Goal: Information Seeking & Learning: Check status

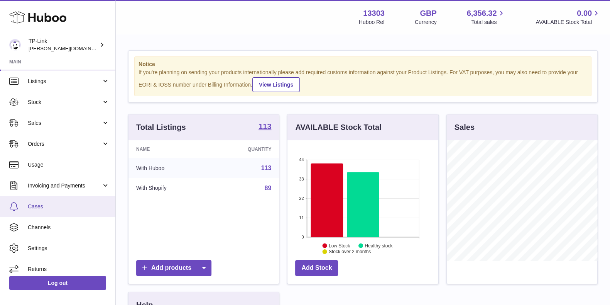
scroll to position [25, 0]
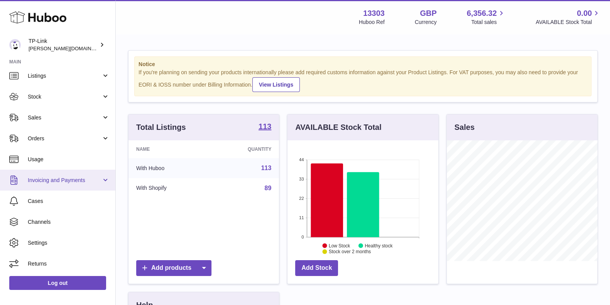
click at [65, 186] on link "Invoicing and Payments" at bounding box center [57, 179] width 115 height 21
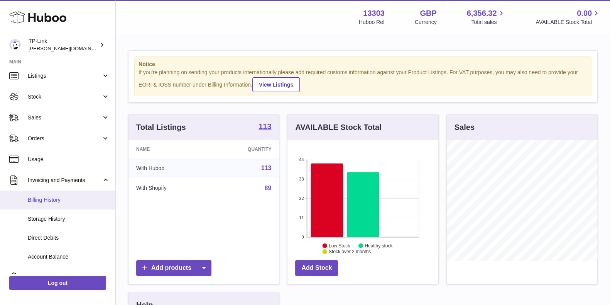
click at [64, 205] on link "Billing History" at bounding box center [57, 199] width 115 height 19
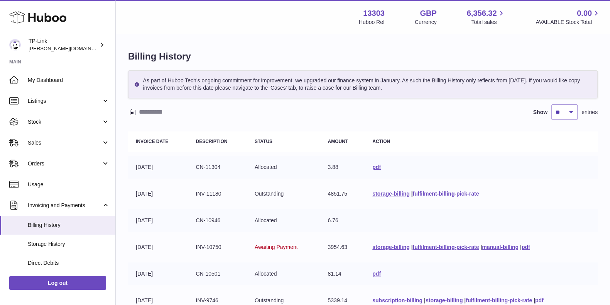
click at [433, 194] on link "fulfilment-billing-pick-rate" at bounding box center [446, 193] width 66 height 6
click at [510, 245] on link "manual-billing" at bounding box center [500, 247] width 37 height 6
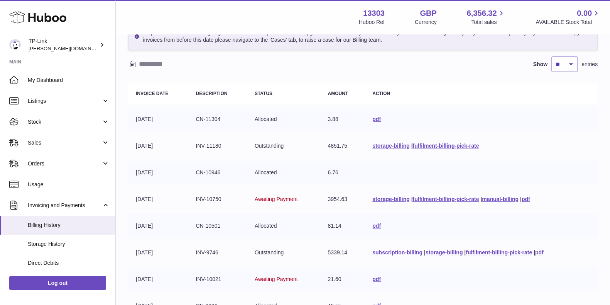
click at [397, 254] on link "subscription-billing" at bounding box center [397, 252] width 50 height 6
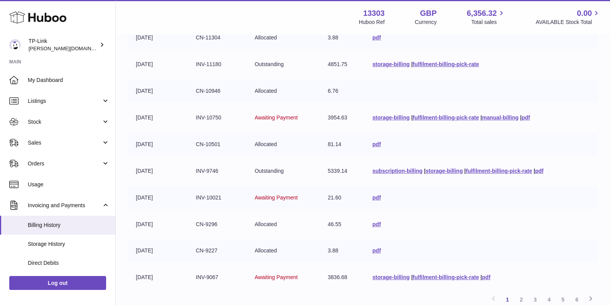
scroll to position [145, 0]
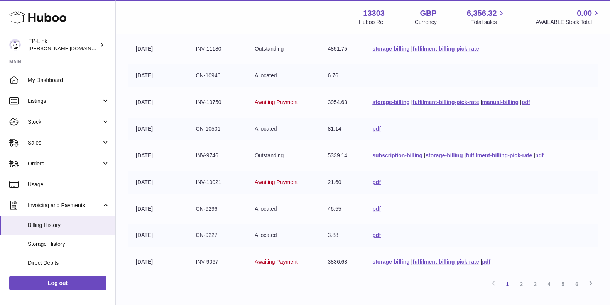
click at [380, 261] on link "storage-billing" at bounding box center [390, 261] width 37 height 6
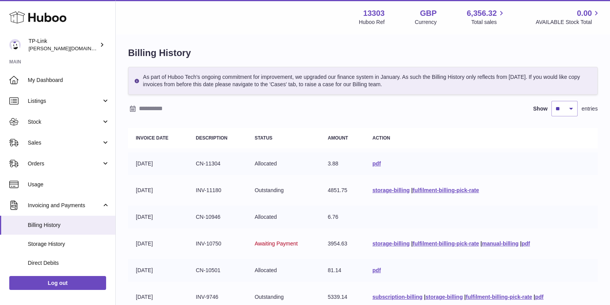
scroll to position [0, 0]
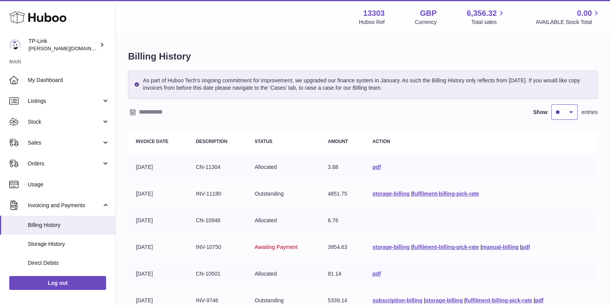
click at [568, 109] on select "** ** ** ***" at bounding box center [565, 111] width 26 height 15
click at [478, 117] on div "Show ** ** ** *** entries" at bounding box center [363, 111] width 470 height 15
click at [72, 205] on span "Invoicing and Payments" at bounding box center [65, 204] width 74 height 7
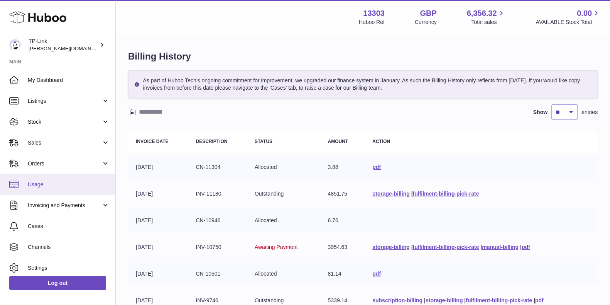
click at [72, 181] on span "Usage" at bounding box center [69, 184] width 82 height 7
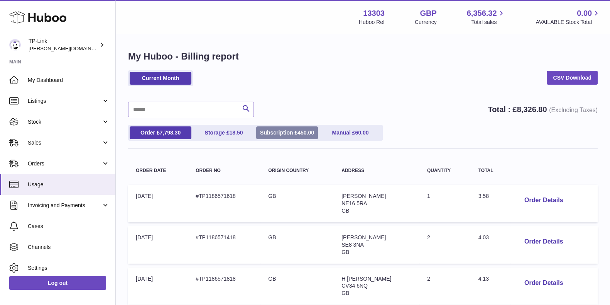
click at [298, 127] on link "Subscription £ 450.00" at bounding box center [287, 132] width 62 height 13
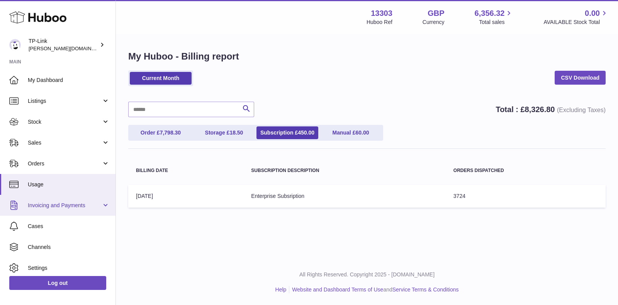
click at [69, 205] on span "Invoicing and Payments" at bounding box center [65, 204] width 74 height 7
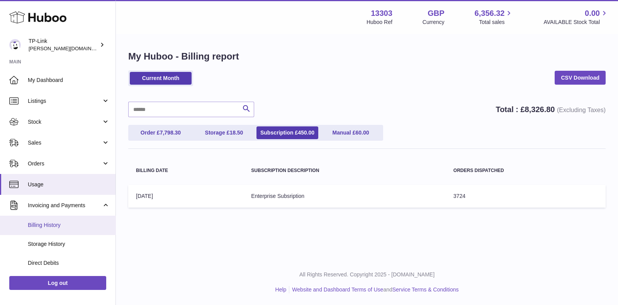
click at [63, 223] on span "Billing History" at bounding box center [69, 224] width 82 height 7
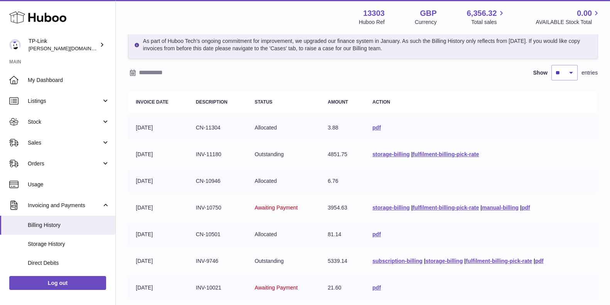
scroll to position [96, 0]
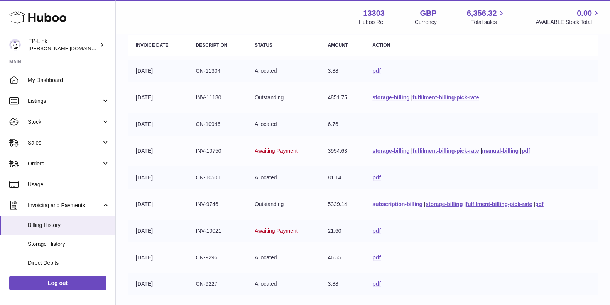
click at [389, 205] on link "subscription-billing" at bounding box center [397, 204] width 50 height 6
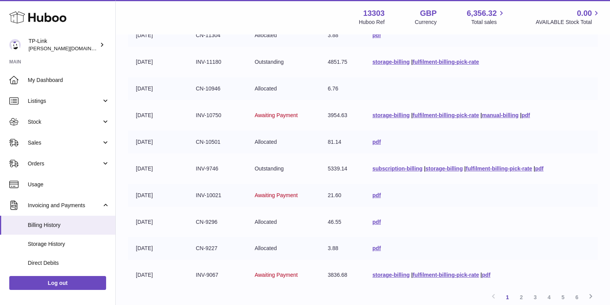
scroll to position [145, 0]
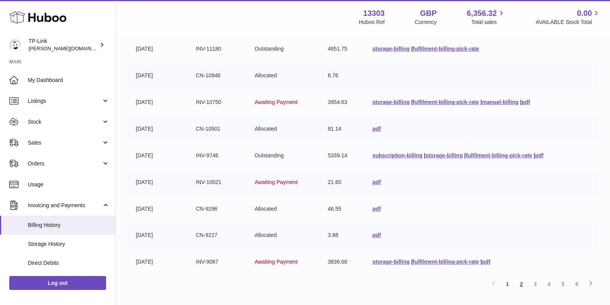
click at [523, 283] on link "2" at bounding box center [521, 284] width 14 height 14
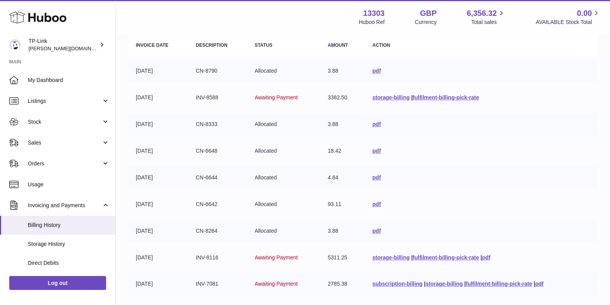
scroll to position [145, 0]
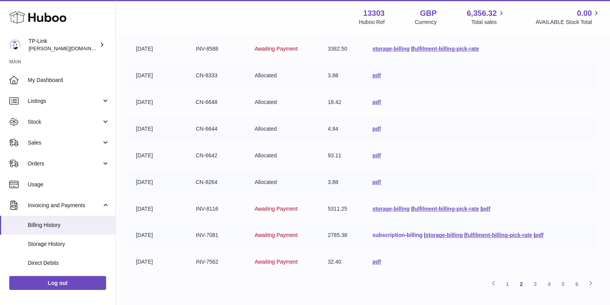
click at [389, 236] on link "subscription-billing" at bounding box center [397, 235] width 50 height 6
click at [531, 279] on link "3" at bounding box center [535, 284] width 14 height 14
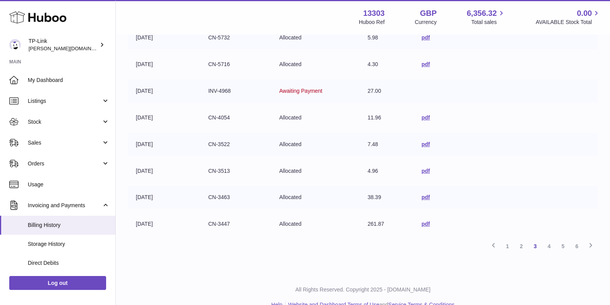
scroll to position [197, 0]
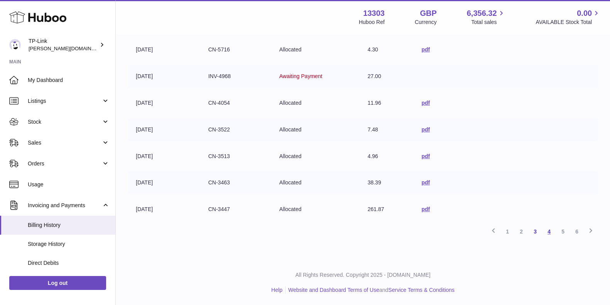
click at [553, 234] on link "4" at bounding box center [549, 231] width 14 height 14
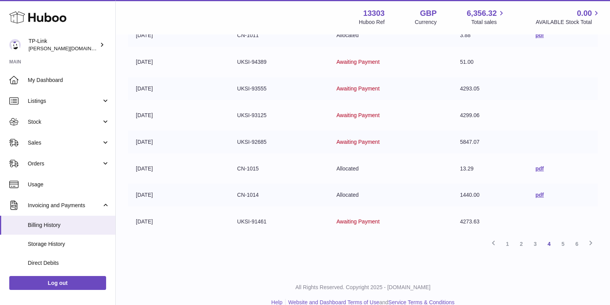
scroll to position [197, 0]
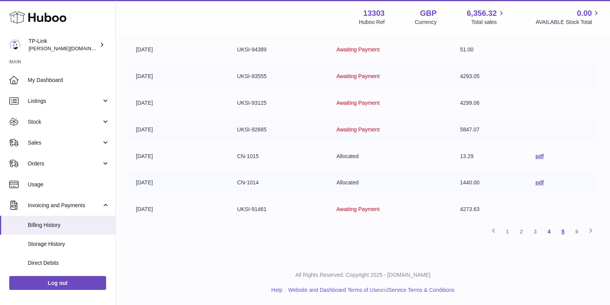
click at [563, 229] on link "5" at bounding box center [563, 231] width 14 height 14
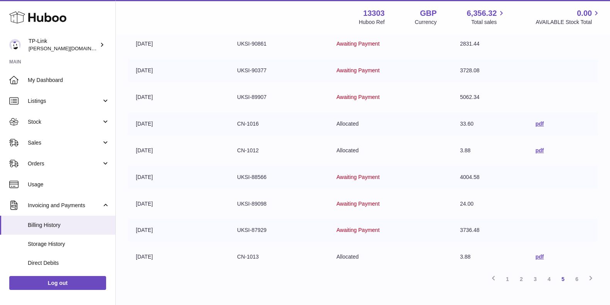
scroll to position [197, 0]
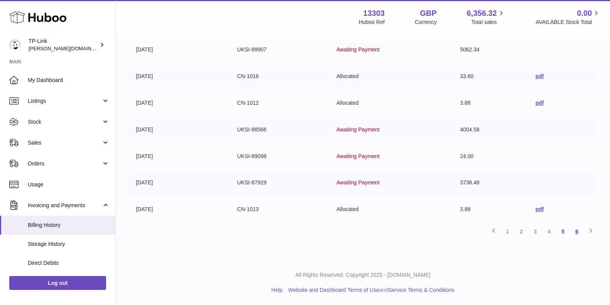
click at [578, 232] on link "6" at bounding box center [577, 231] width 14 height 14
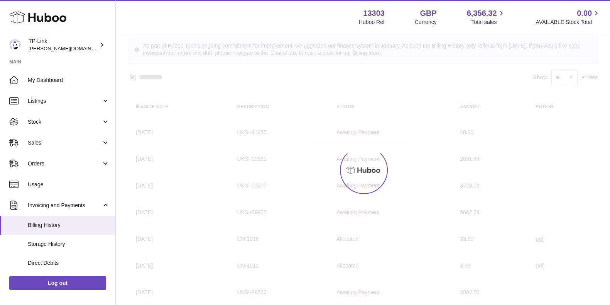
scroll to position [11, 0]
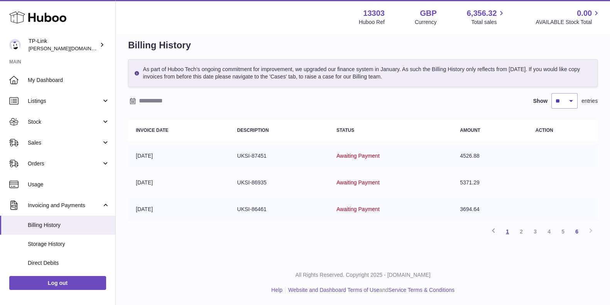
click at [508, 229] on link "1" at bounding box center [508, 231] width 14 height 14
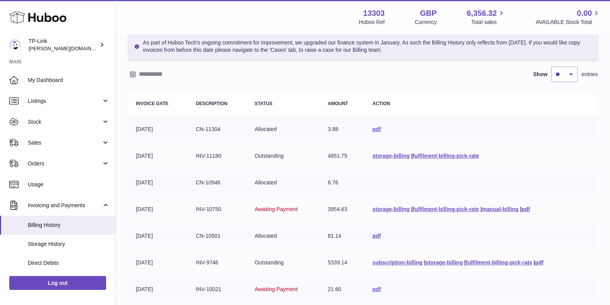
scroll to position [197, 0]
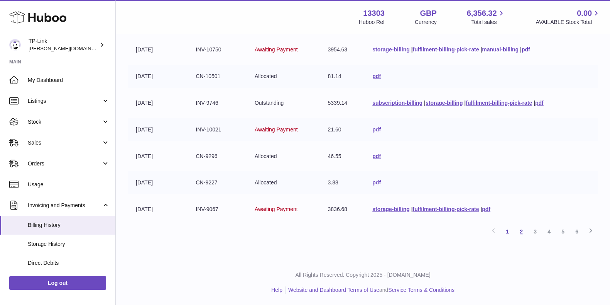
click at [520, 230] on link "2" at bounding box center [521, 231] width 14 height 14
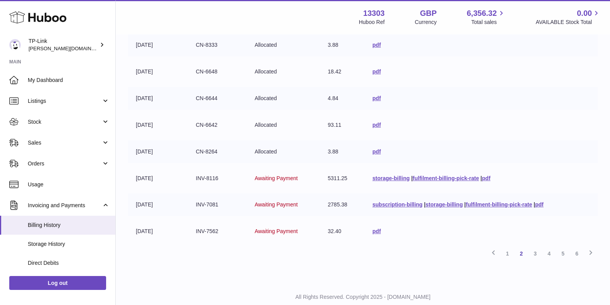
scroll to position [179, 0]
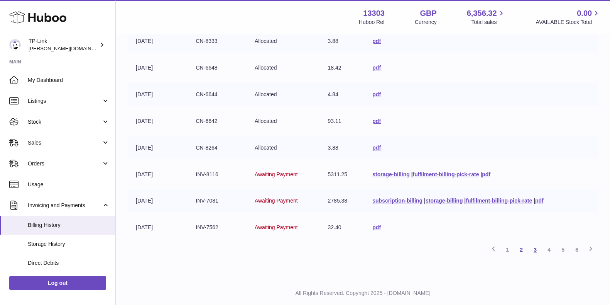
click at [535, 249] on link "3" at bounding box center [535, 249] width 14 height 14
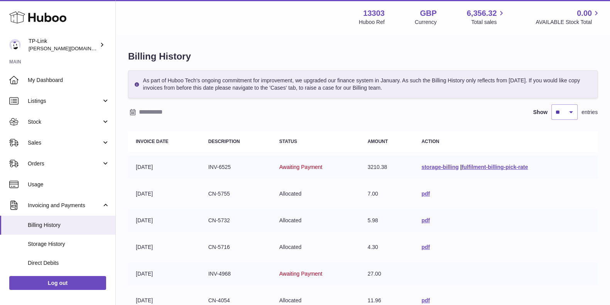
click at [475, 208] on table "Invoice Date Description Status Amount Action 27-05-2025 INV-6525 Awaiting Paym…" at bounding box center [363, 274] width 470 height 294
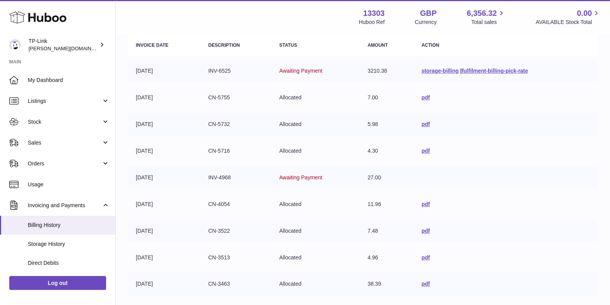
scroll to position [197, 0]
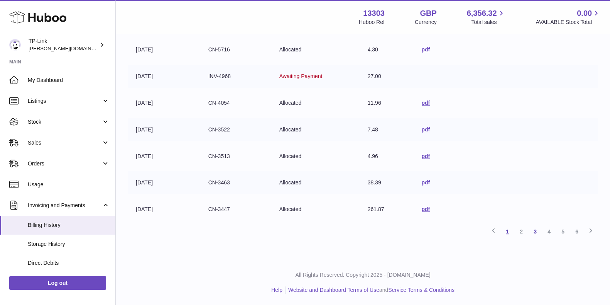
click at [509, 230] on link "1" at bounding box center [508, 231] width 14 height 14
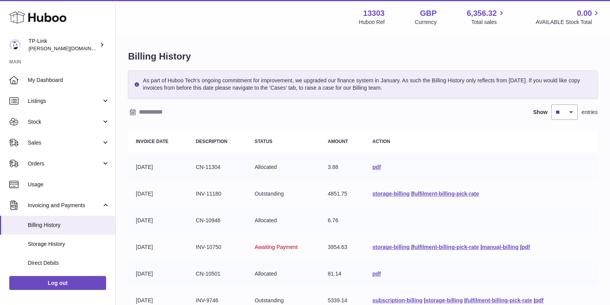
scroll to position [193, 0]
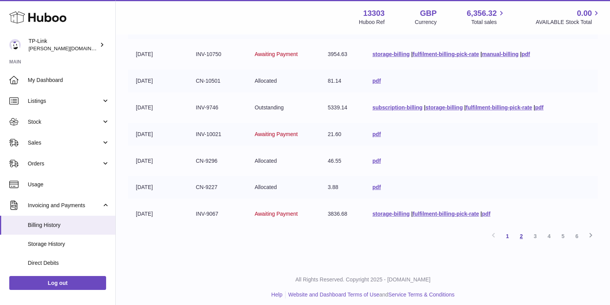
click at [523, 233] on link "2" at bounding box center [521, 236] width 14 height 14
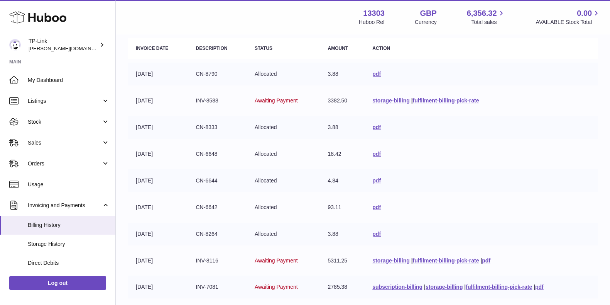
scroll to position [179, 0]
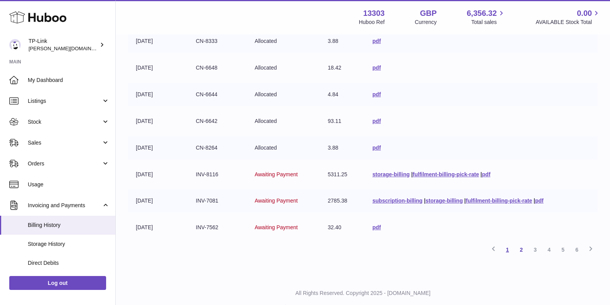
click at [505, 247] on link "1" at bounding box center [508, 249] width 14 height 14
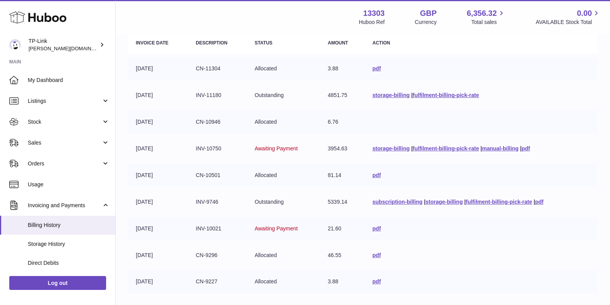
scroll to position [131, 0]
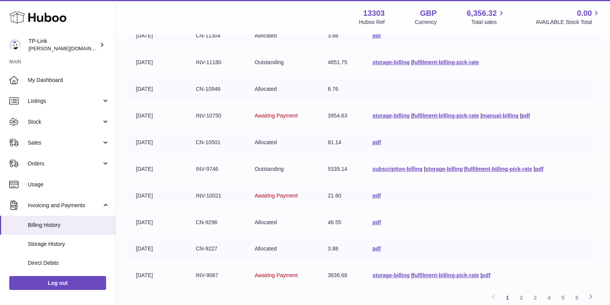
drag, startPoint x: 218, startPoint y: 169, endPoint x: 190, endPoint y: 166, distance: 28.1
click at [190, 166] on td "INV-9746" at bounding box center [217, 168] width 59 height 23
copy td "INV-9746"
drag, startPoint x: 218, startPoint y: 116, endPoint x: 185, endPoint y: 116, distance: 32.8
click at [188, 116] on td "INV-10750" at bounding box center [217, 115] width 59 height 23
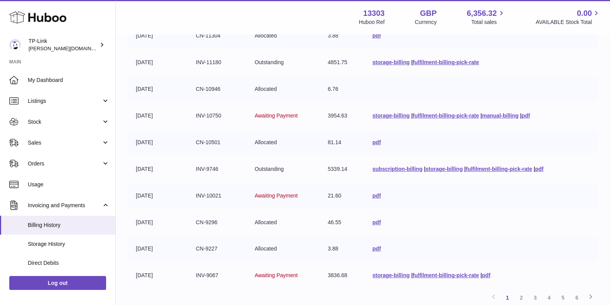
copy td "INV-10750"
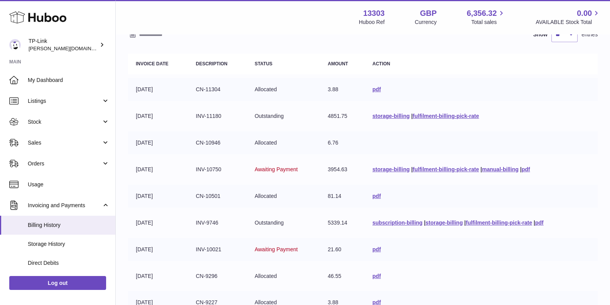
scroll to position [96, 0]
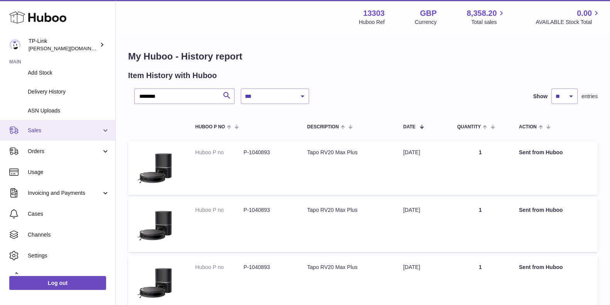
scroll to position [119, 0]
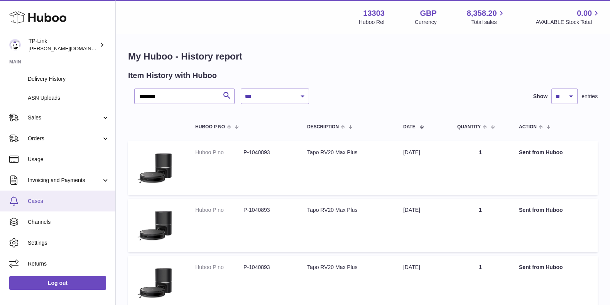
click at [54, 203] on span "Cases" at bounding box center [69, 200] width 82 height 7
